Goal: Transaction & Acquisition: Purchase product/service

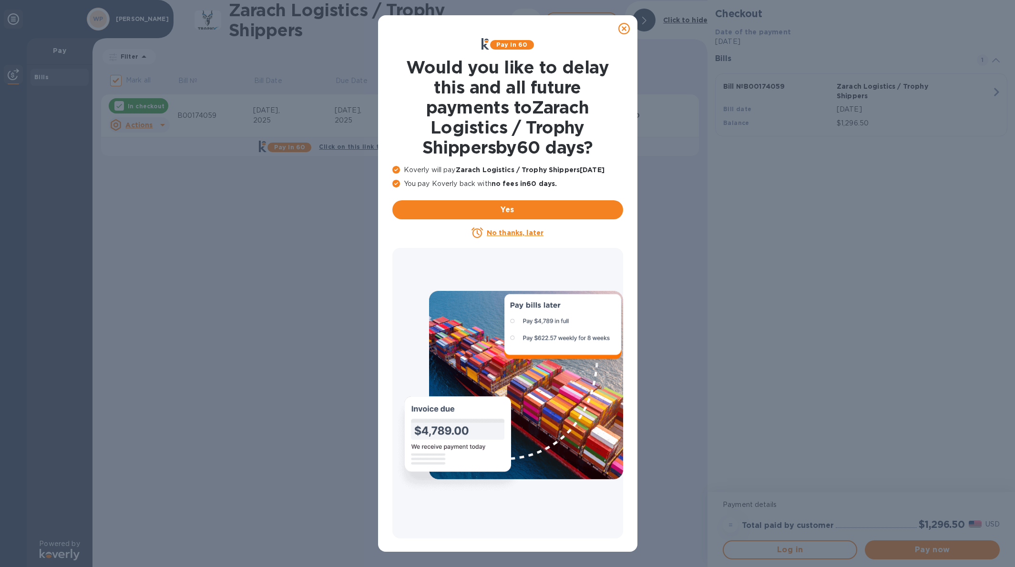
click at [505, 234] on u "No thanks, later" at bounding box center [515, 233] width 57 height 8
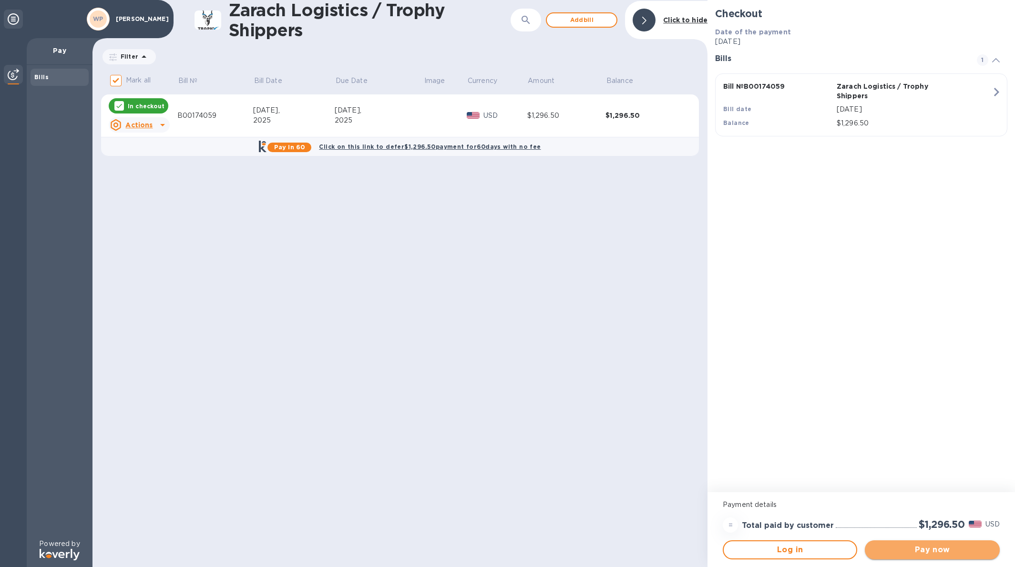
click at [920, 546] on span "Pay now" at bounding box center [931, 549] width 119 height 11
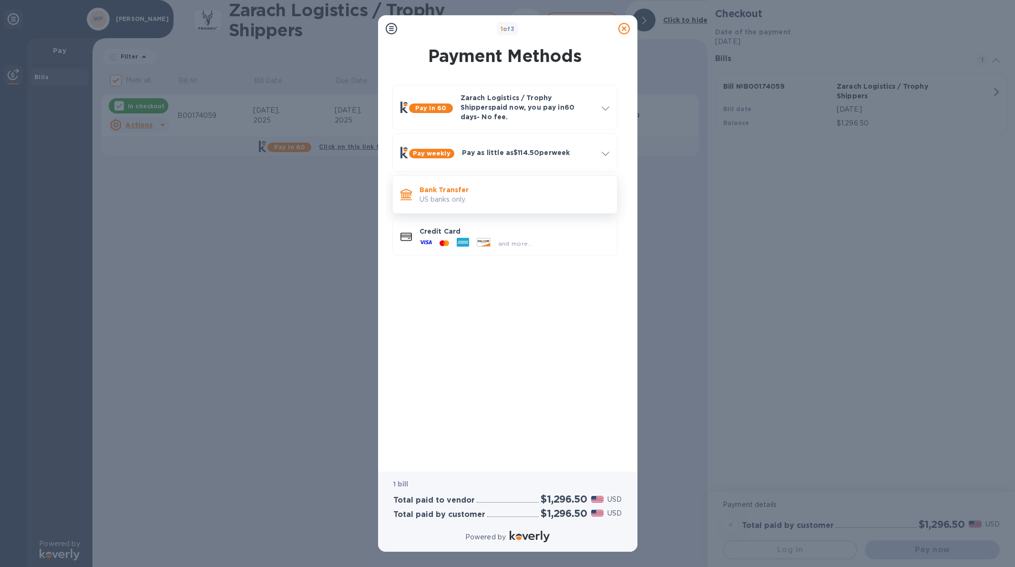
click at [475, 185] on p "Bank Transfer" at bounding box center [514, 190] width 190 height 10
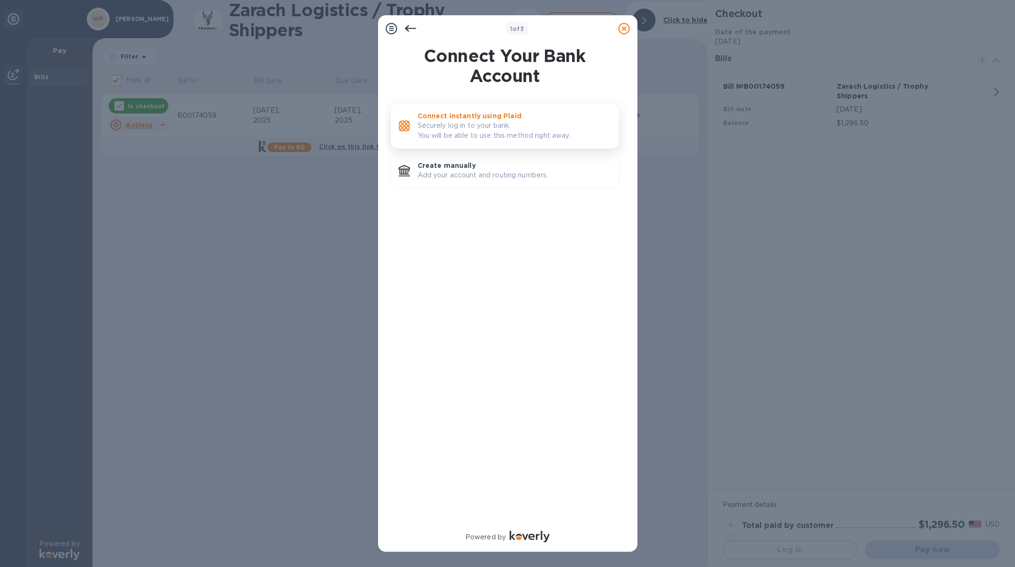
click at [477, 132] on p "Securely log in to your bank. You will be able to use this method right away." at bounding box center [515, 131] width 194 height 20
click at [460, 167] on p "Create manually" at bounding box center [515, 166] width 194 height 10
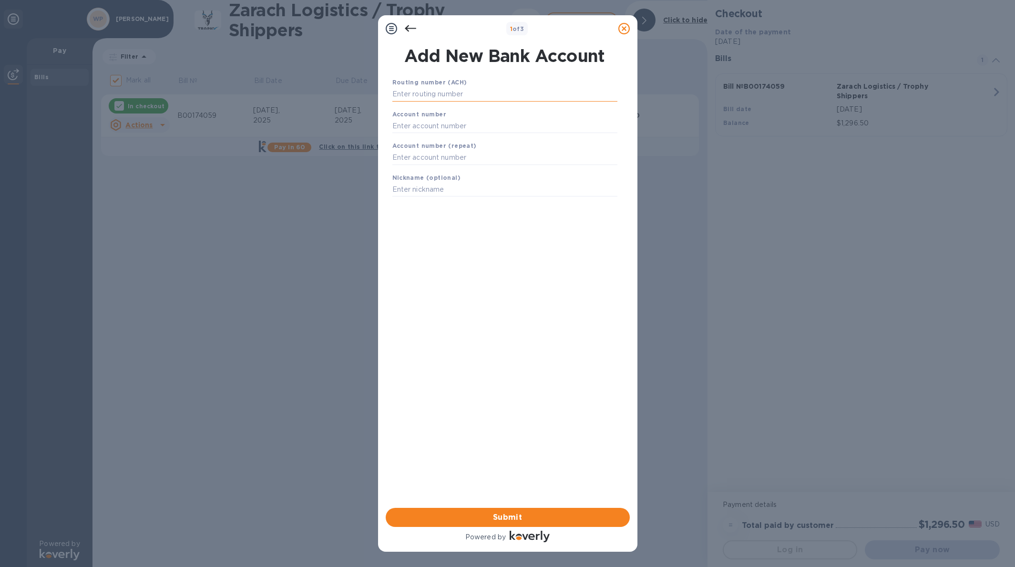
click at [448, 92] on input "text" at bounding box center [504, 94] width 225 height 14
click at [421, 91] on input "text" at bounding box center [504, 94] width 225 height 14
type input "082902757"
click at [408, 138] on input "text" at bounding box center [504, 138] width 225 height 14
type input "0005144698"
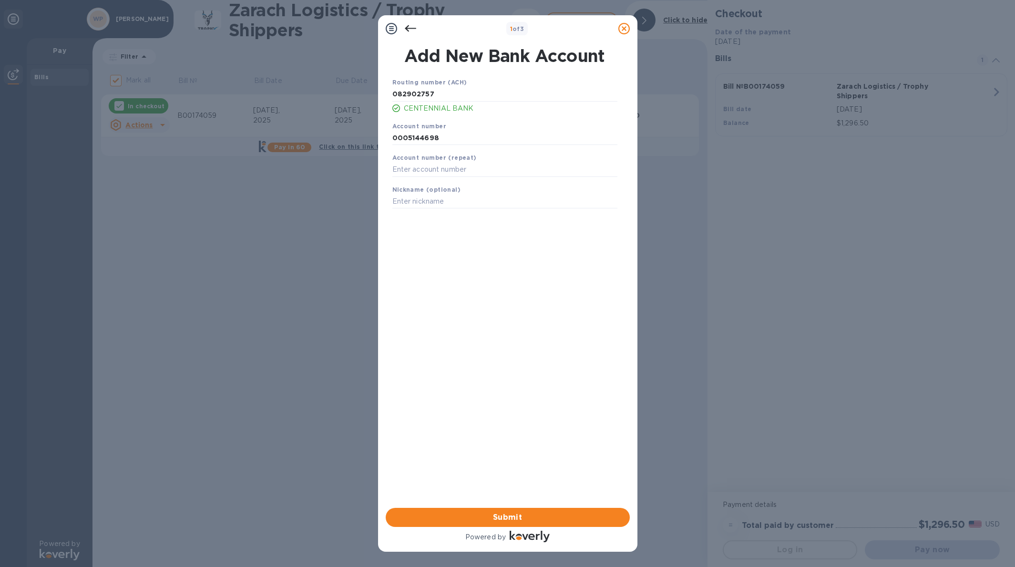
click at [406, 160] on b "Account number (repeat)" at bounding box center [434, 157] width 84 height 7
click at [402, 168] on input "text" at bounding box center [504, 170] width 225 height 14
type input "0005144698"
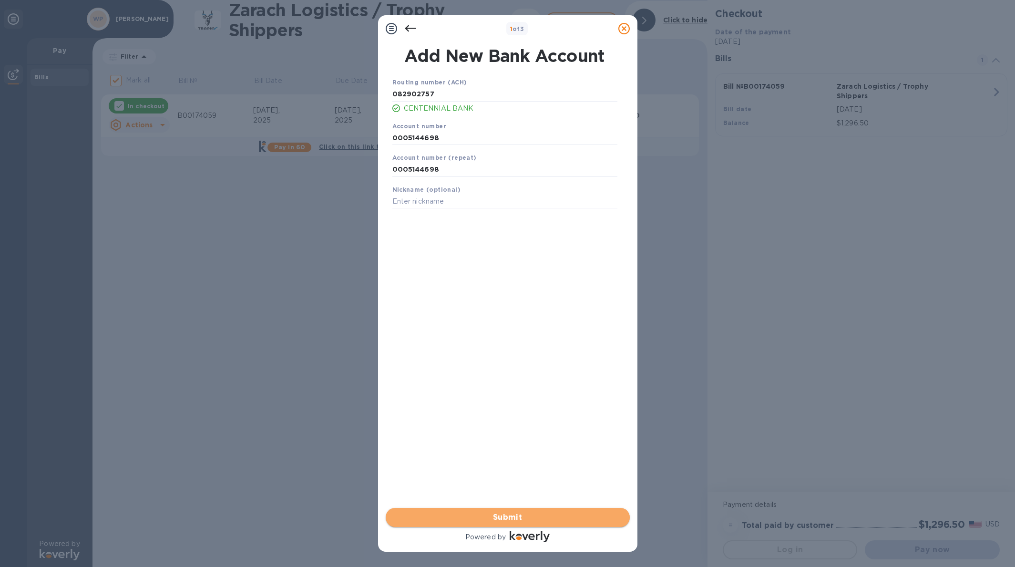
click at [503, 518] on span "Submit" at bounding box center [507, 516] width 229 height 11
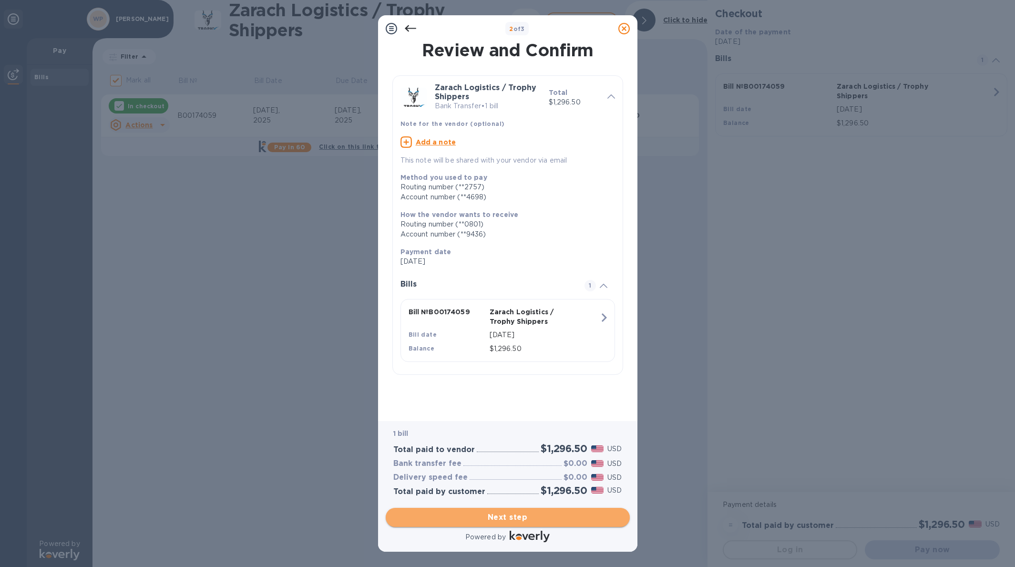
click at [502, 516] on span "Next step" at bounding box center [507, 516] width 229 height 11
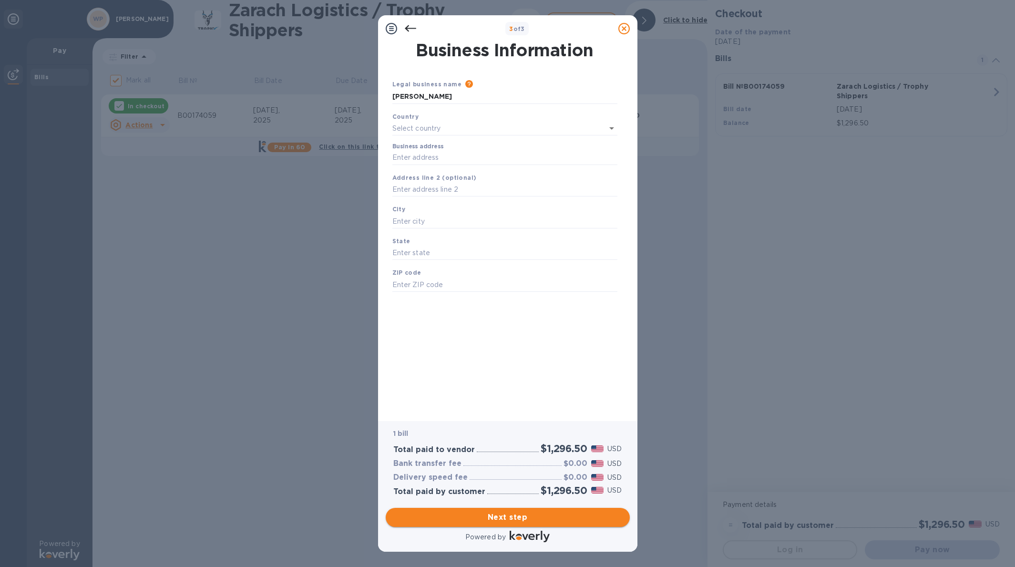
type input "[GEOGRAPHIC_DATA]"
click at [444, 157] on input "Business address" at bounding box center [504, 156] width 225 height 14
type input "[STREET_ADDRESS][PERSON_NAME]"
click at [435, 217] on input "text" at bounding box center [504, 219] width 225 height 14
click at [406, 220] on input "text" at bounding box center [504, 219] width 225 height 14
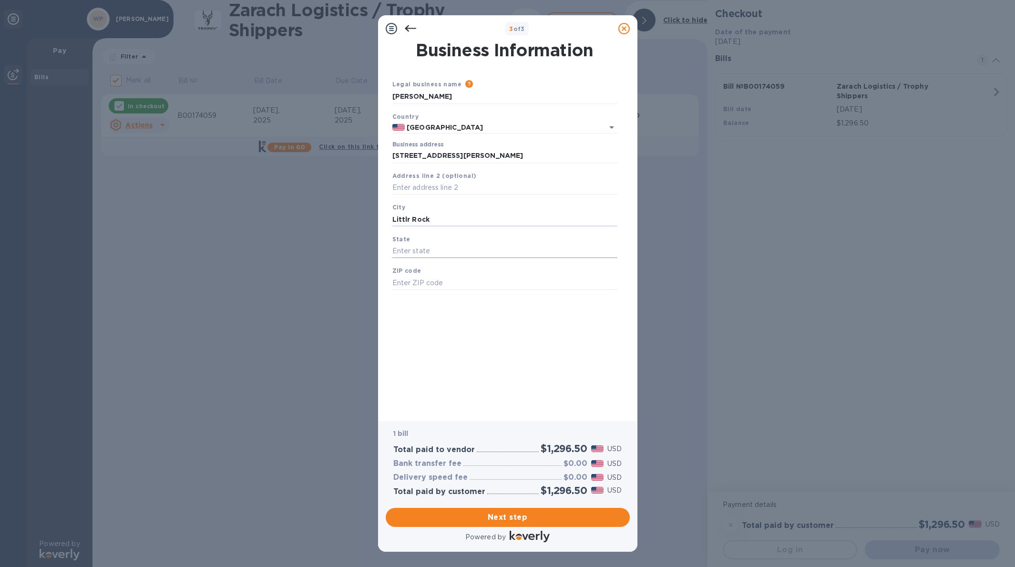
type input "Littlr Rock"
click at [409, 246] on input "text" at bounding box center [504, 251] width 225 height 14
type input "[US_STATE]"
click at [406, 283] on input "text" at bounding box center [504, 283] width 225 height 14
type input "72223"
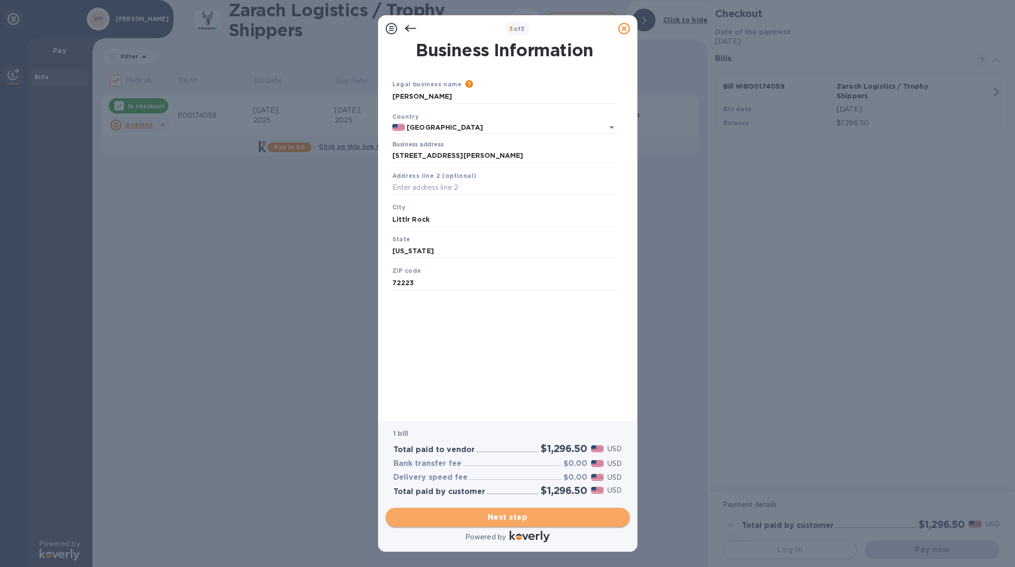
click at [504, 515] on span "Next step" at bounding box center [507, 516] width 229 height 11
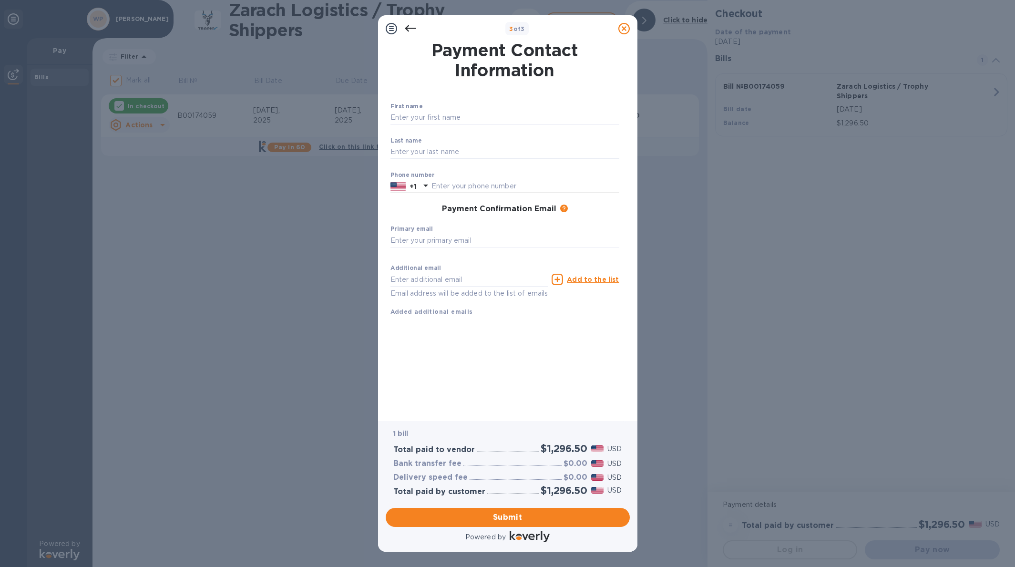
click at [440, 184] on input "text" at bounding box center [525, 186] width 188 height 14
type input "5019512959"
type input "[PERSON_NAME]"
type input "[EMAIL_ADDRESS][DOMAIN_NAME]"
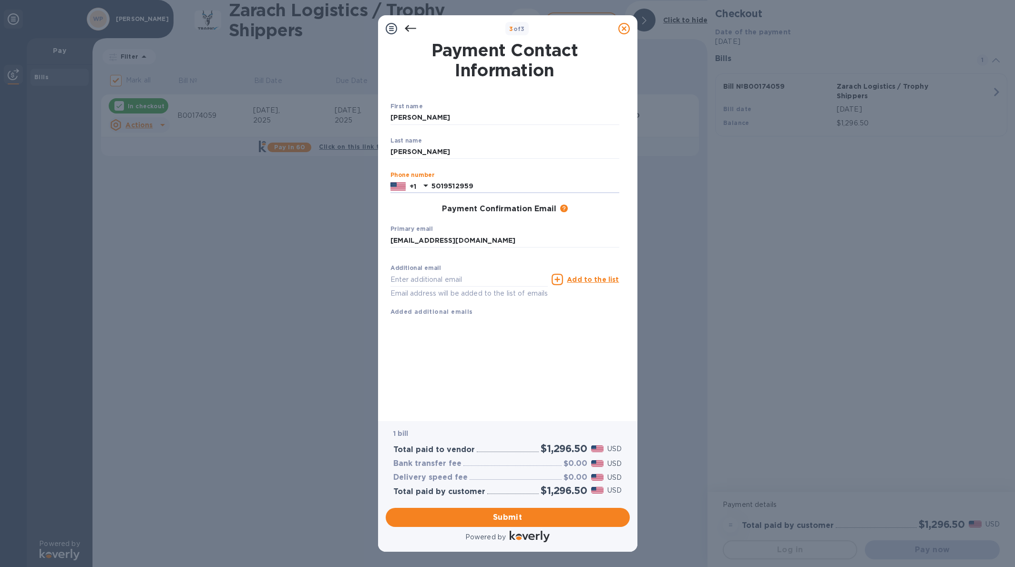
type input "[EMAIL_ADDRESS][DOMAIN_NAME]"
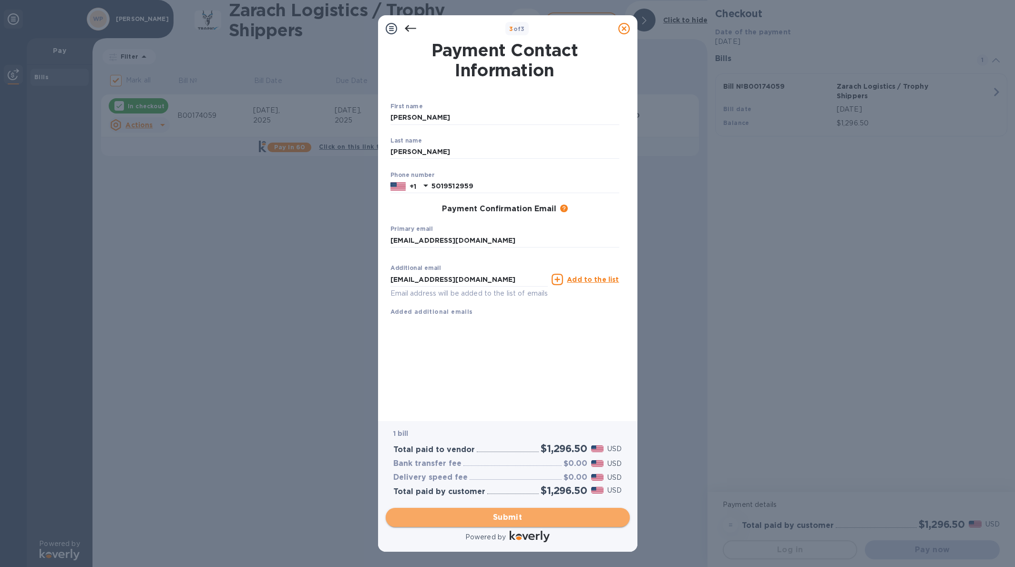
click at [513, 515] on span "Submit" at bounding box center [507, 516] width 229 height 11
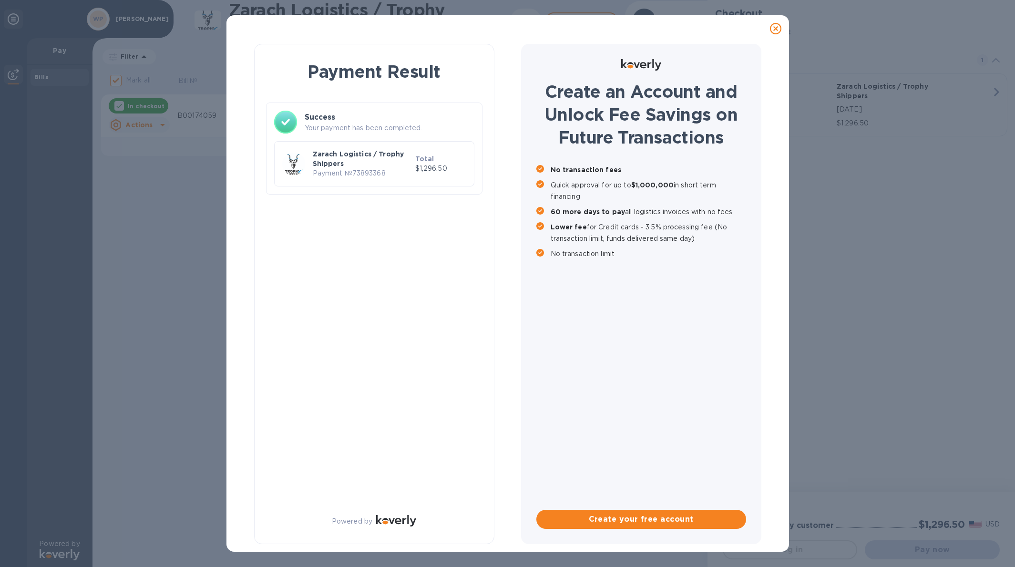
checkbox input "false"
